Goal: Information Seeking & Learning: Find specific fact

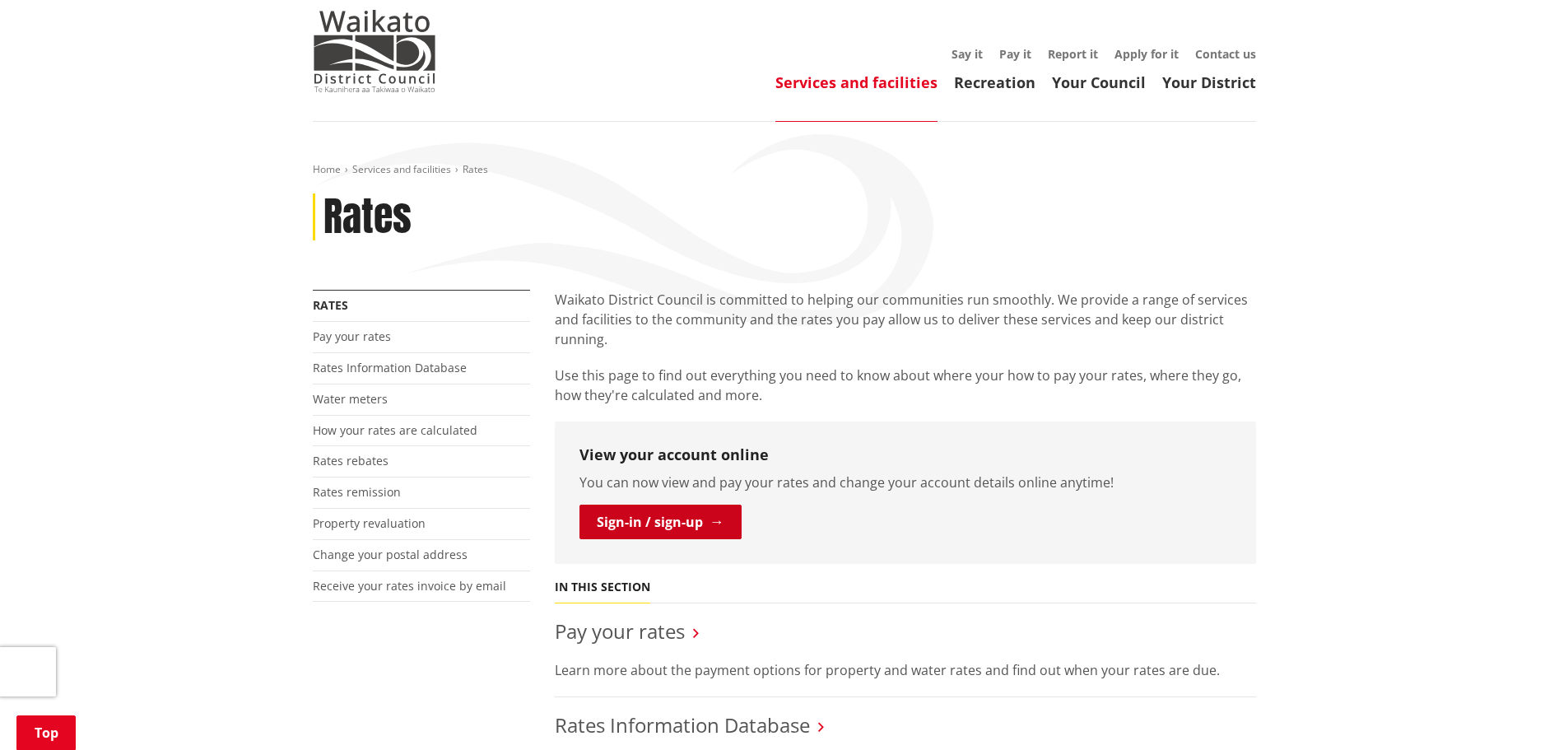
scroll to position [246, 0]
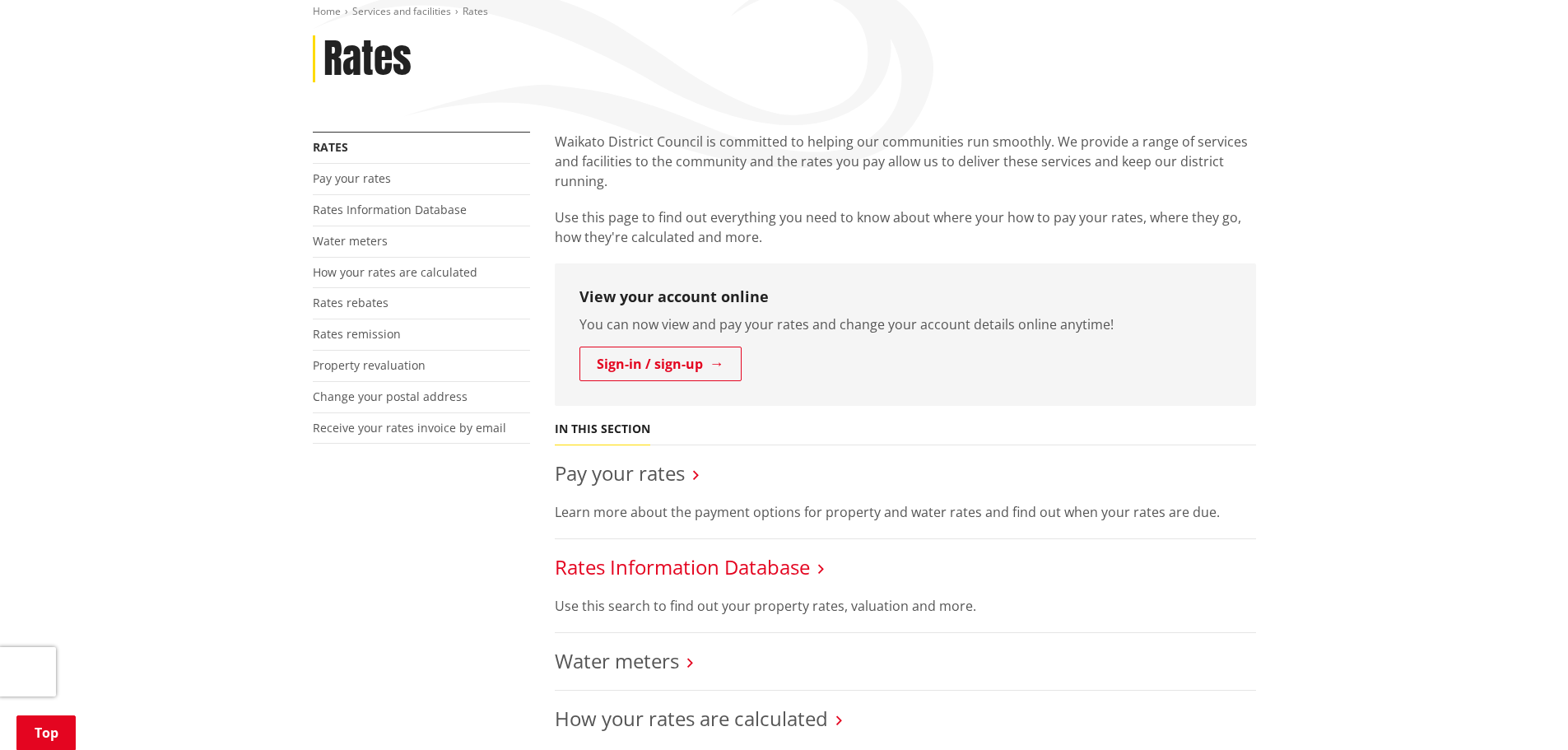
click at [680, 565] on link "Rates Information Database" at bounding box center [682, 566] width 255 height 27
click at [725, 572] on link "Rates Information Database" at bounding box center [682, 566] width 255 height 27
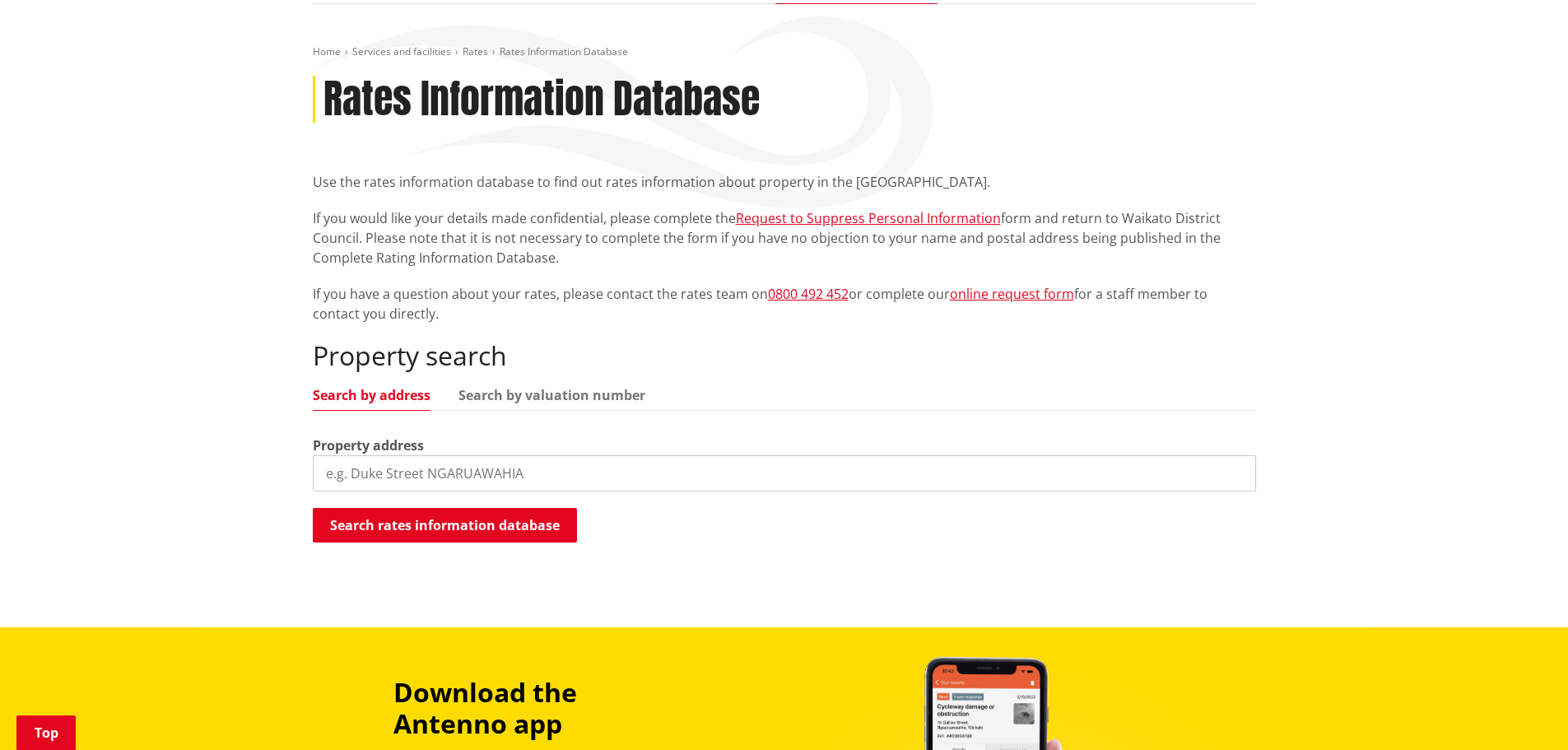
scroll to position [246, 0]
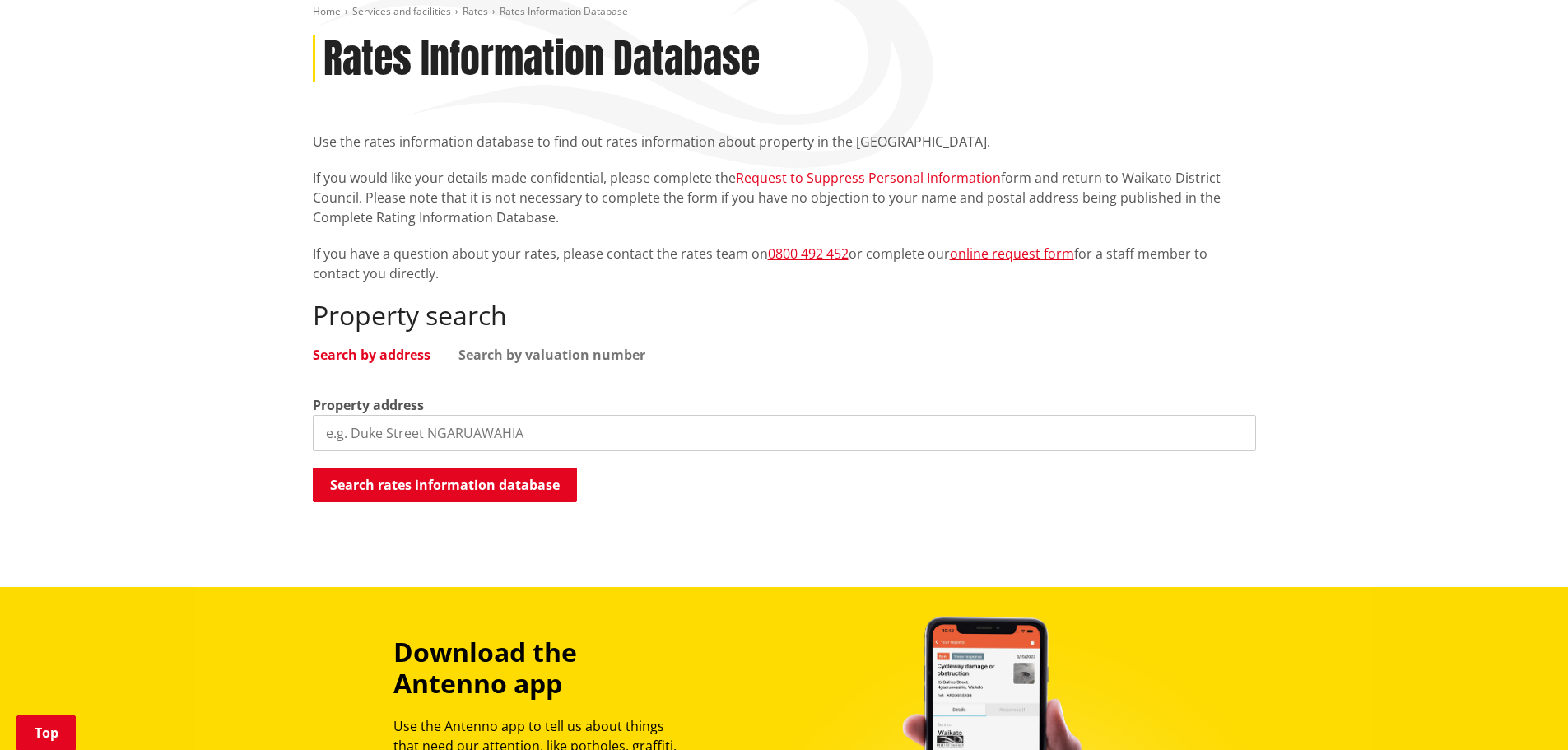
click at [469, 446] on input "search" at bounding box center [784, 432] width 943 height 36
paste input "Booker Drive, Tuakau, 2121"
drag, startPoint x: 516, startPoint y: 433, endPoint x: 412, endPoint y: 450, distance: 105.4
click at [412, 450] on input "Booker Drive, Tuakau, 2121" at bounding box center [784, 432] width 943 height 36
type input "33 Booker Drive"
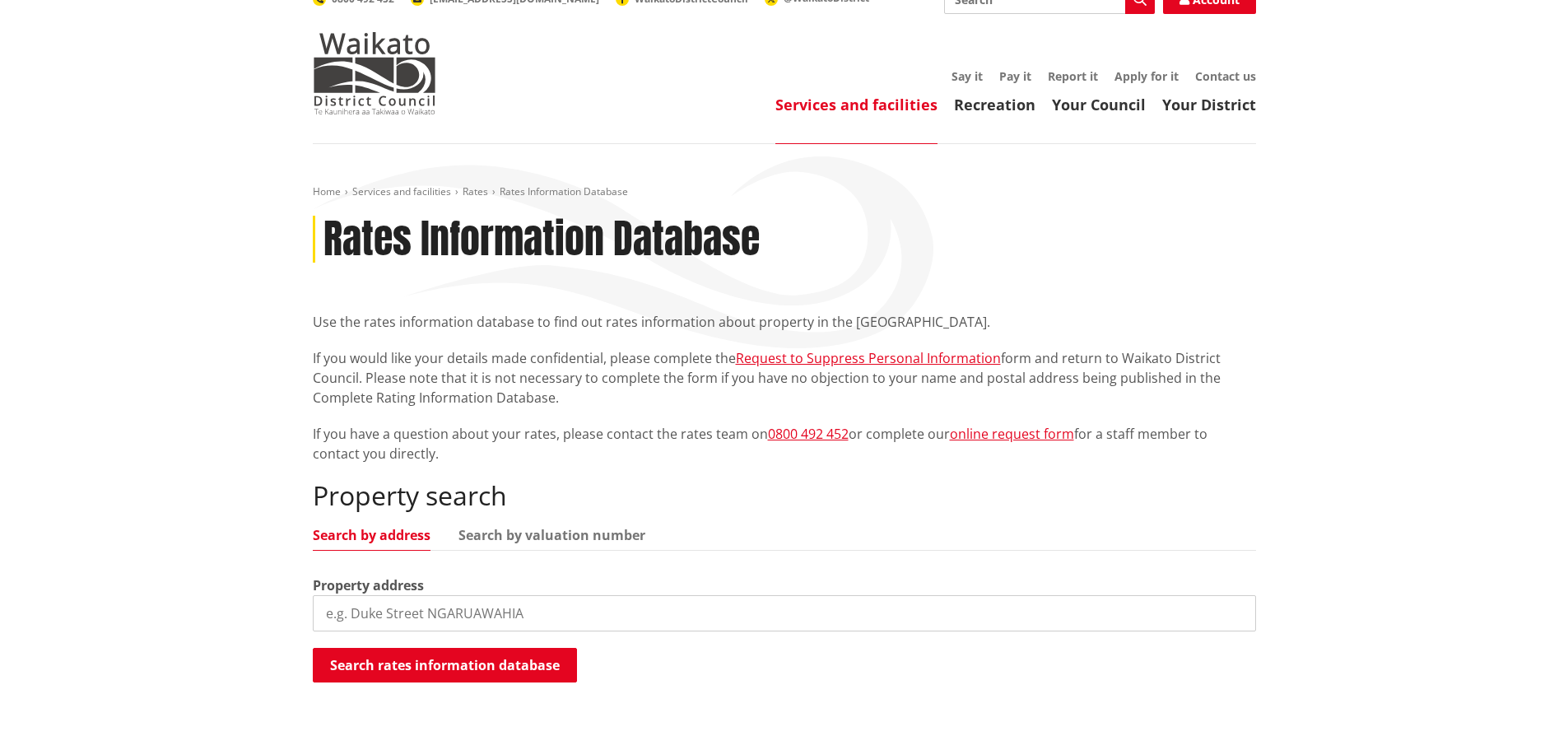
scroll to position [165, 0]
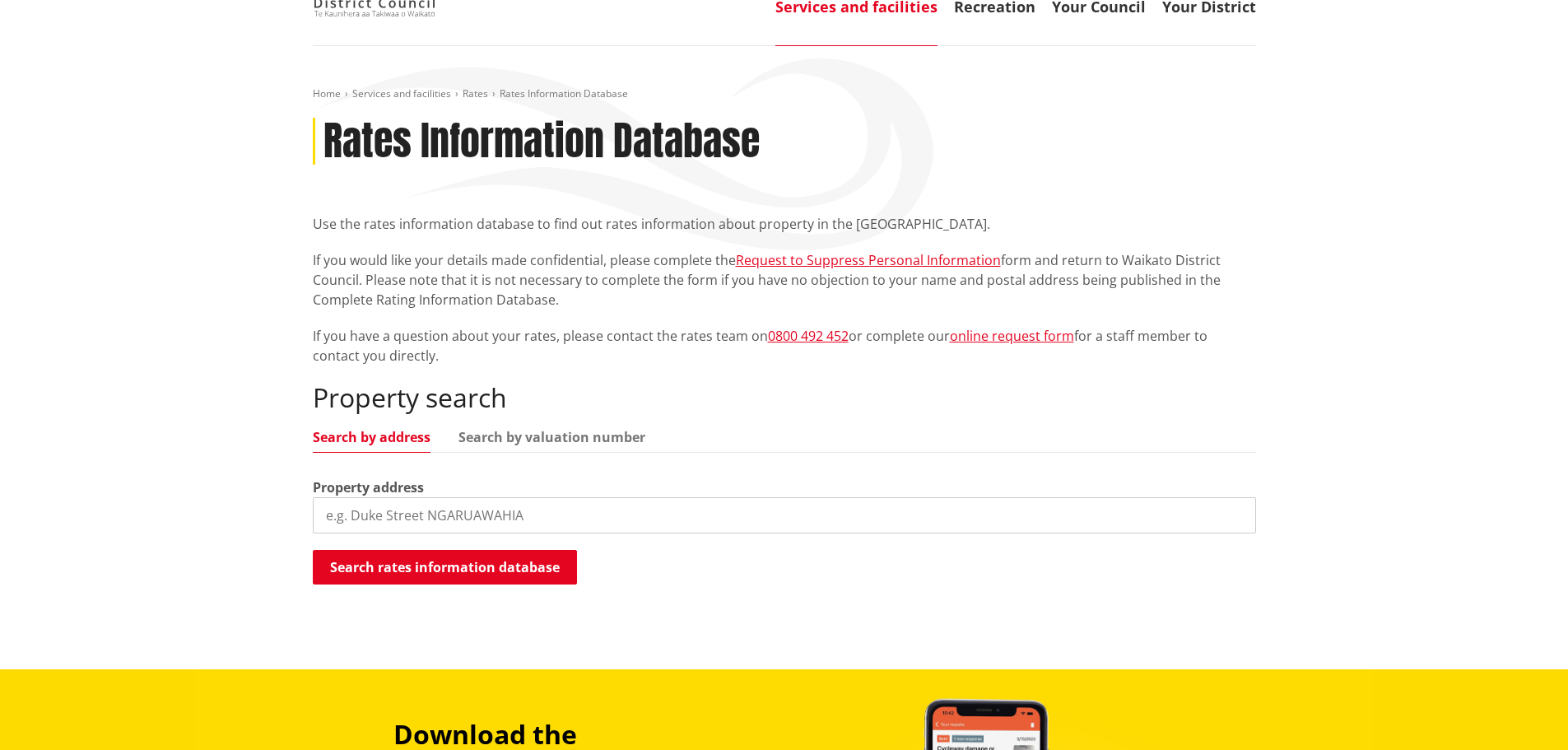
click at [411, 538] on div "Property search Search by address Search by valuation number Property address S…" at bounding box center [784, 484] width 943 height 204
click at [408, 526] on input "search" at bounding box center [784, 515] width 943 height 36
type input "[STREET_ADDRESS][PERSON_NAME]"
click at [422, 562] on button "Search rates information database" at bounding box center [445, 567] width 264 height 34
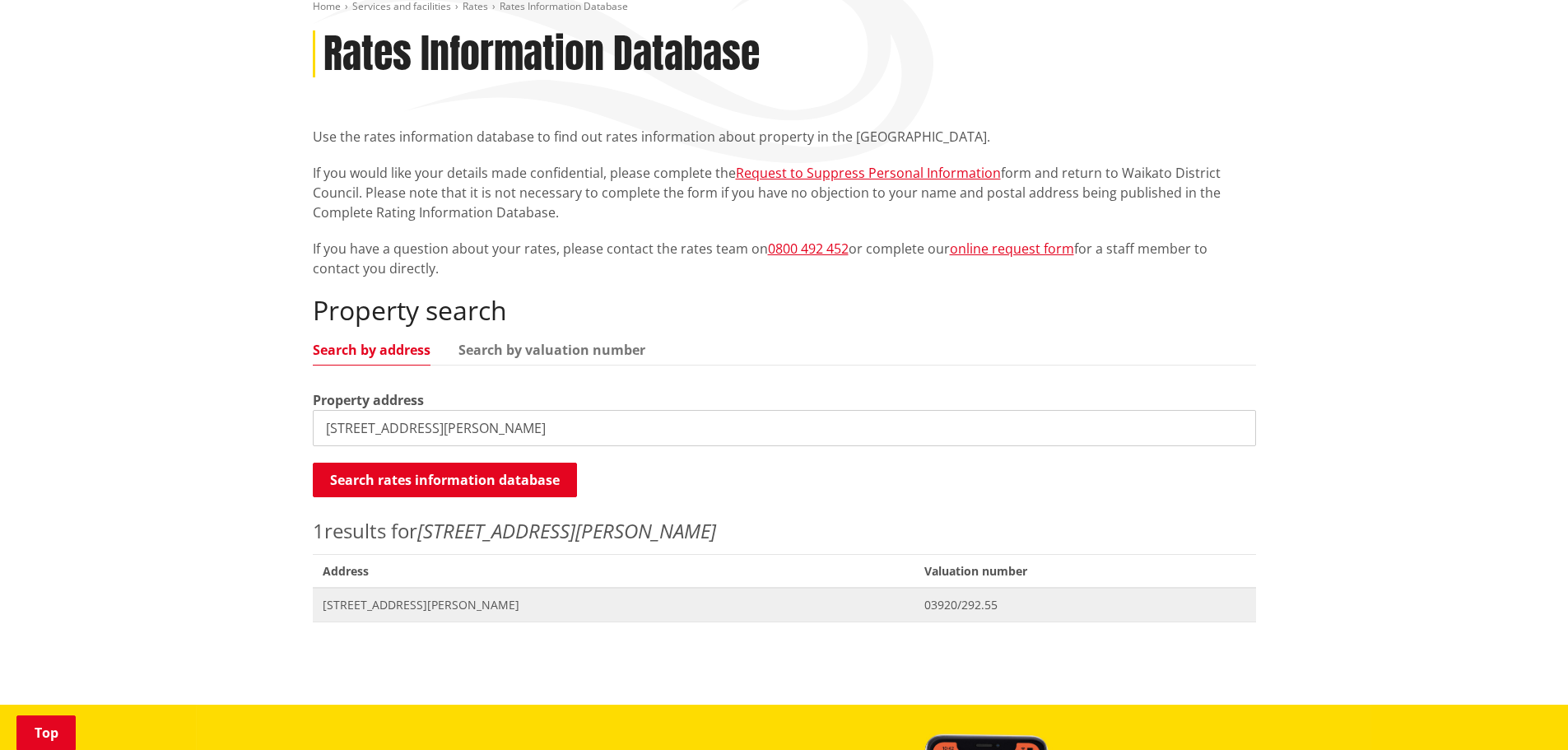
scroll to position [329, 0]
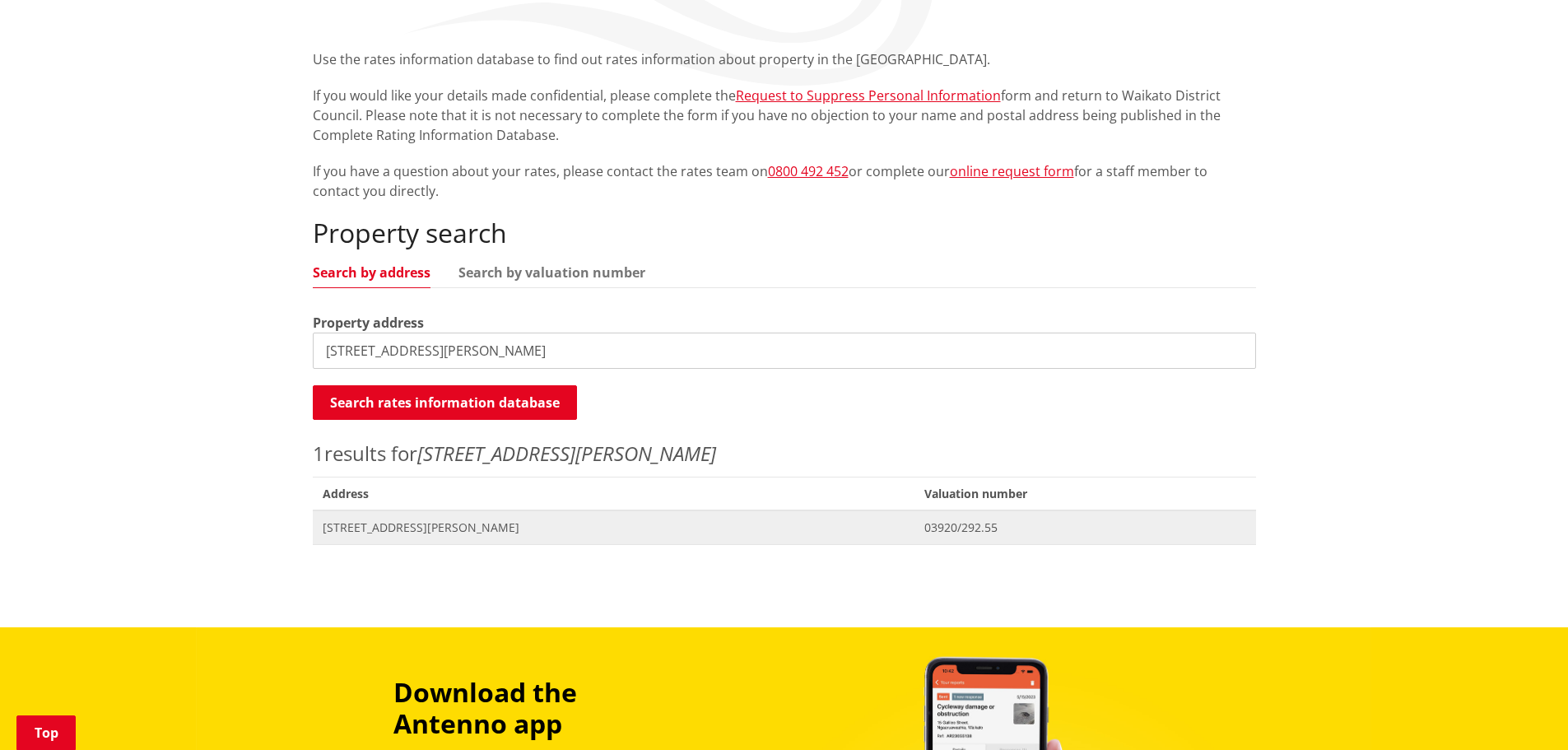
click at [382, 526] on span "[STREET_ADDRESS][PERSON_NAME]" at bounding box center [614, 527] width 583 height 17
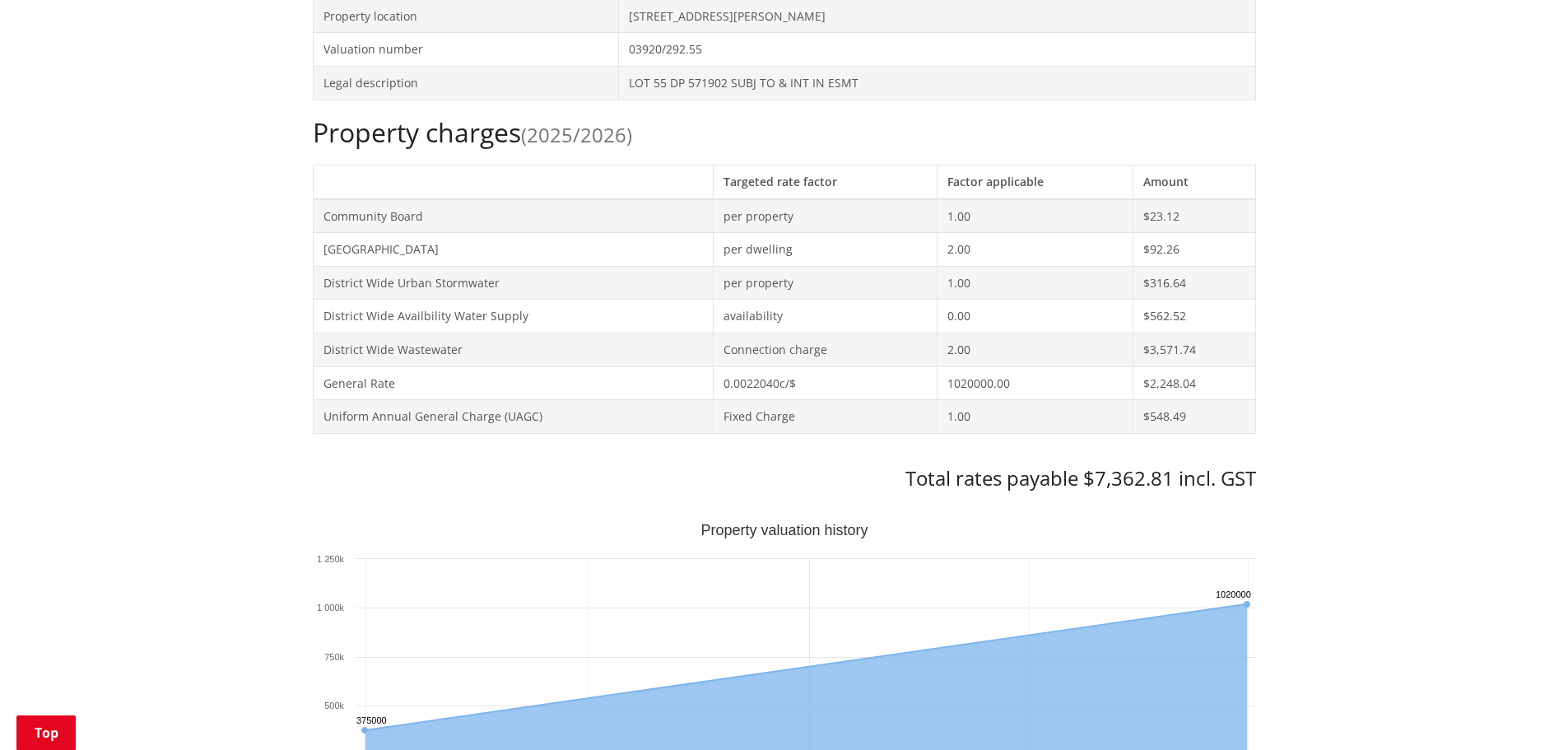
scroll to position [658, 0]
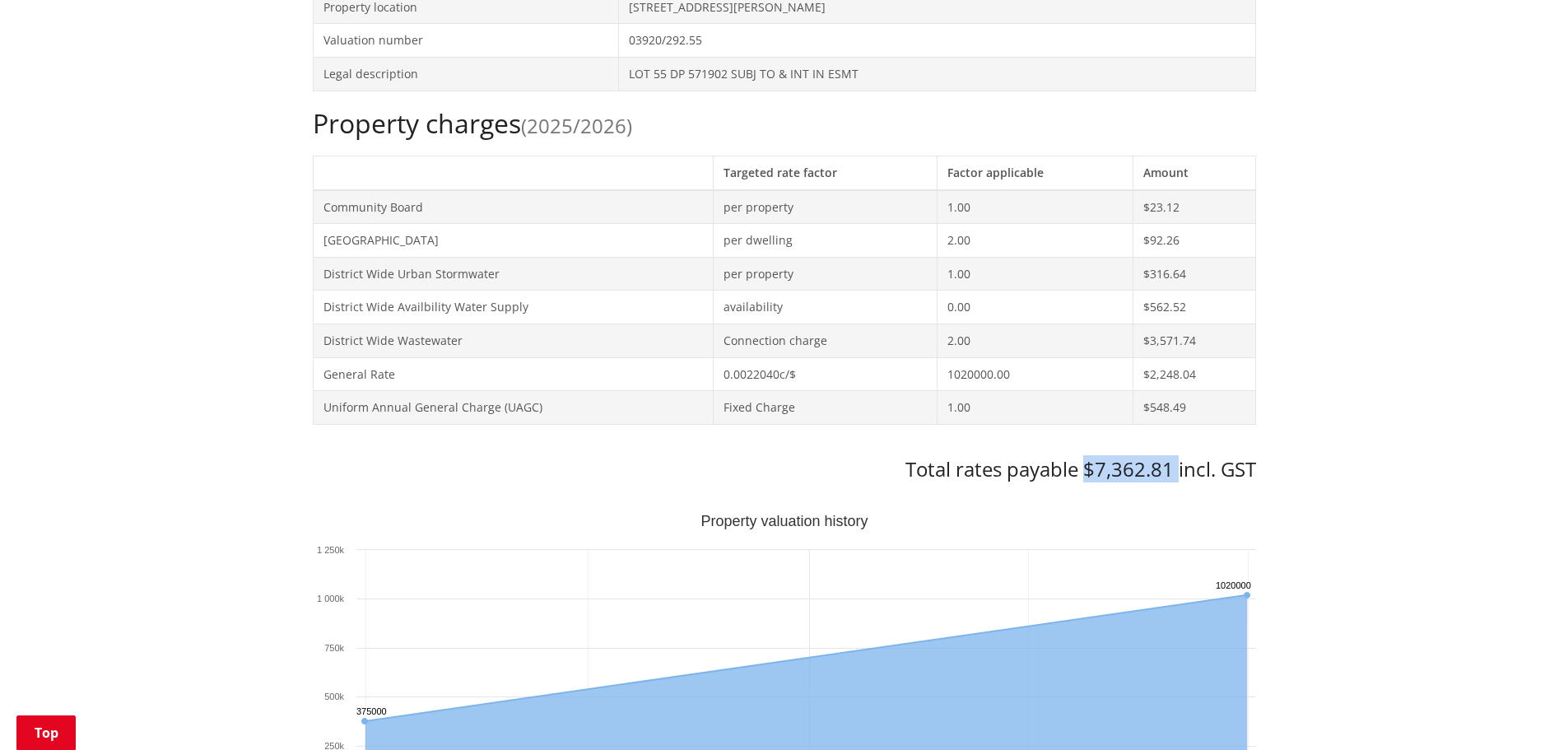
drag, startPoint x: 1085, startPoint y: 468, endPoint x: 1173, endPoint y: 438, distance: 93.0
click at [1176, 434] on div "Property charges (2025/2026) Targeted rate factor Factor applicable Amount Comm…" at bounding box center [784, 294] width 943 height 373
click at [1119, 514] on rect "Interactive chart" at bounding box center [784, 679] width 943 height 329
drag, startPoint x: 1101, startPoint y: 463, endPoint x: 1182, endPoint y: 420, distance: 91.7
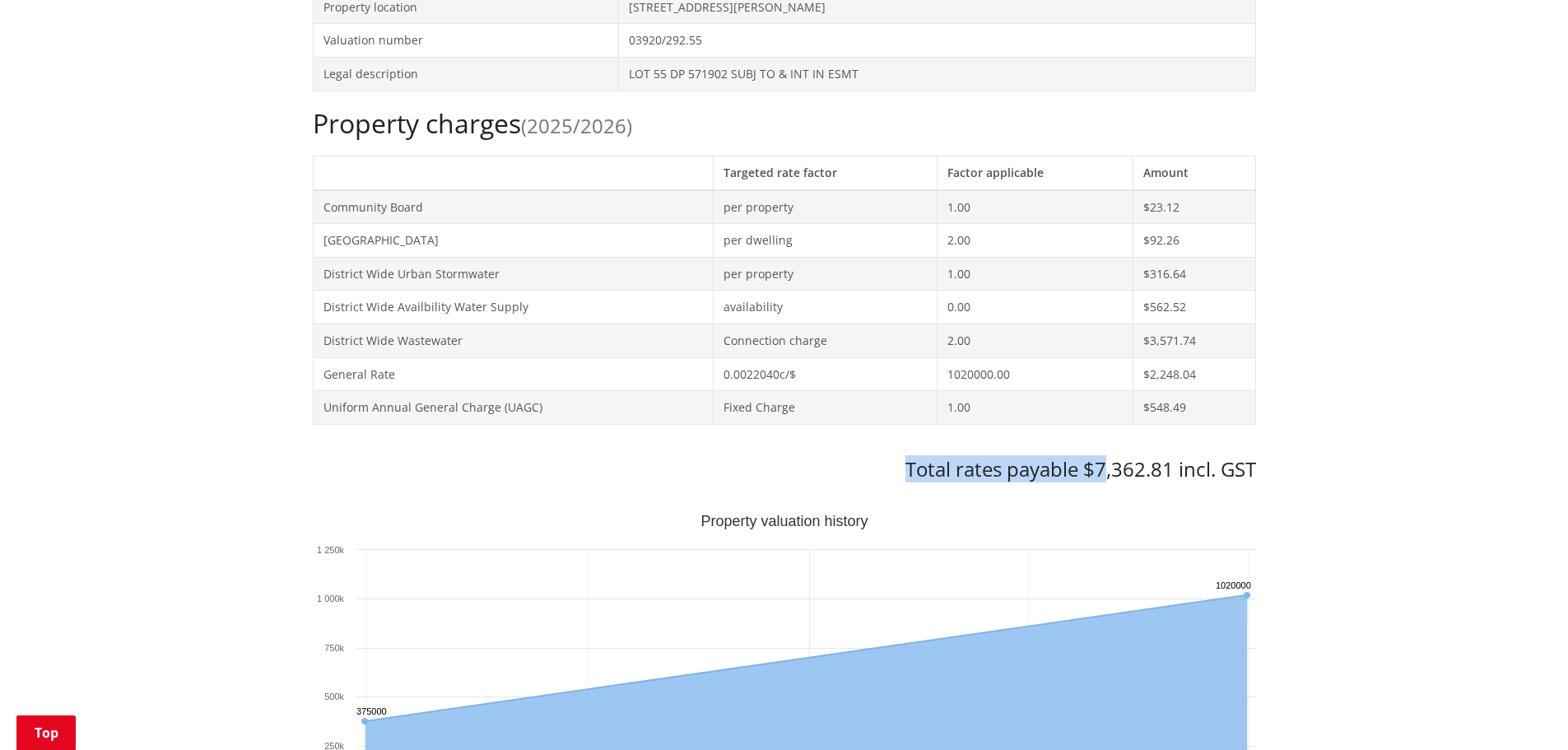
click at [1182, 420] on div "Property charges (2025/2026) Targeted rate factor Factor applicable Amount Comm…" at bounding box center [784, 294] width 943 height 373
drag, startPoint x: 1081, startPoint y: 470, endPoint x: 1169, endPoint y: 438, distance: 93.6
click at [1169, 438] on div "Property charges (2025/2026) Targeted rate factor Factor applicable Amount Comm…" at bounding box center [784, 294] width 943 height 373
